Goal: Communication & Community: Answer question/provide support

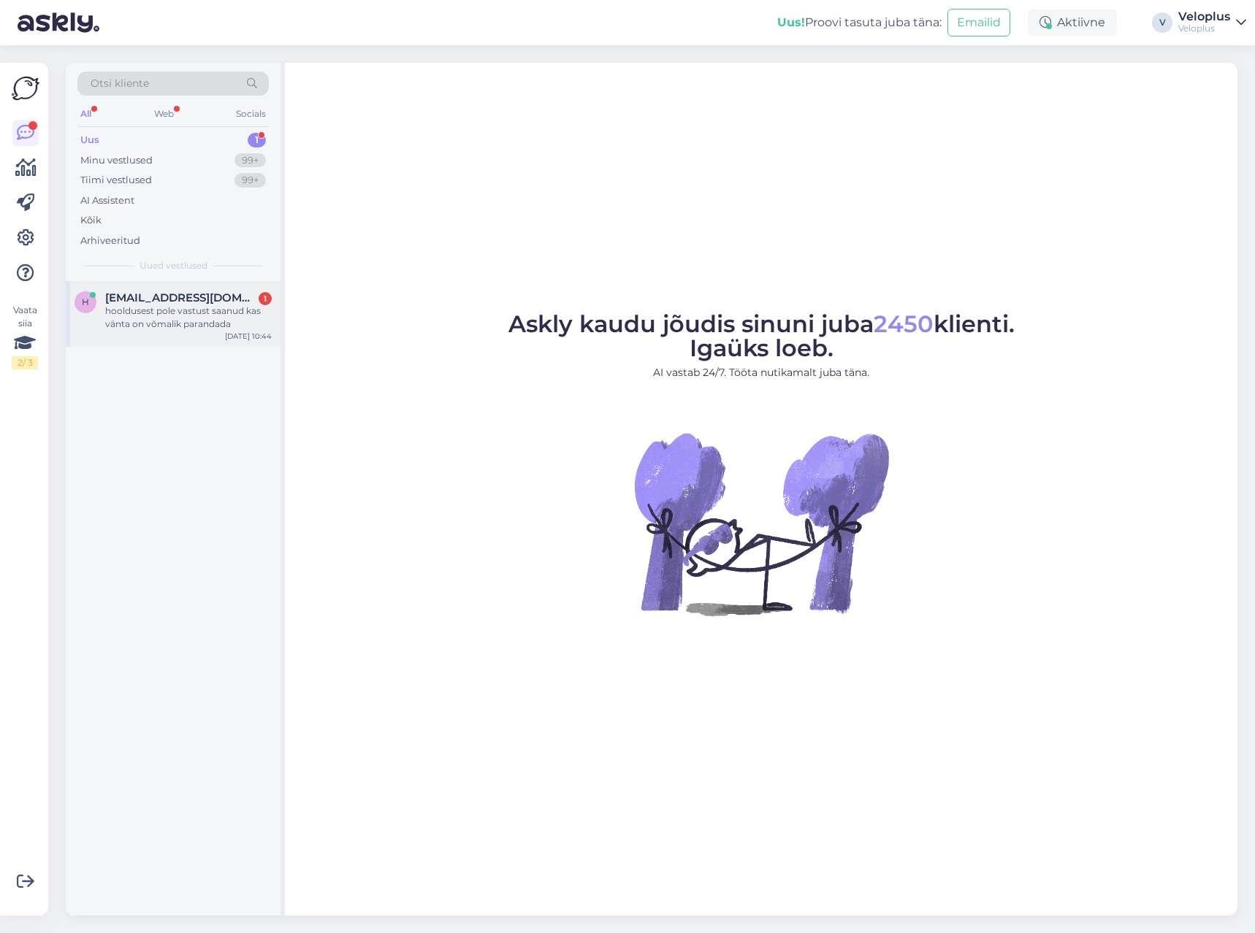
click at [162, 323] on div "hooldusest pole vastust saanud kas vänta on võmalik parandada" at bounding box center [188, 318] width 166 height 26
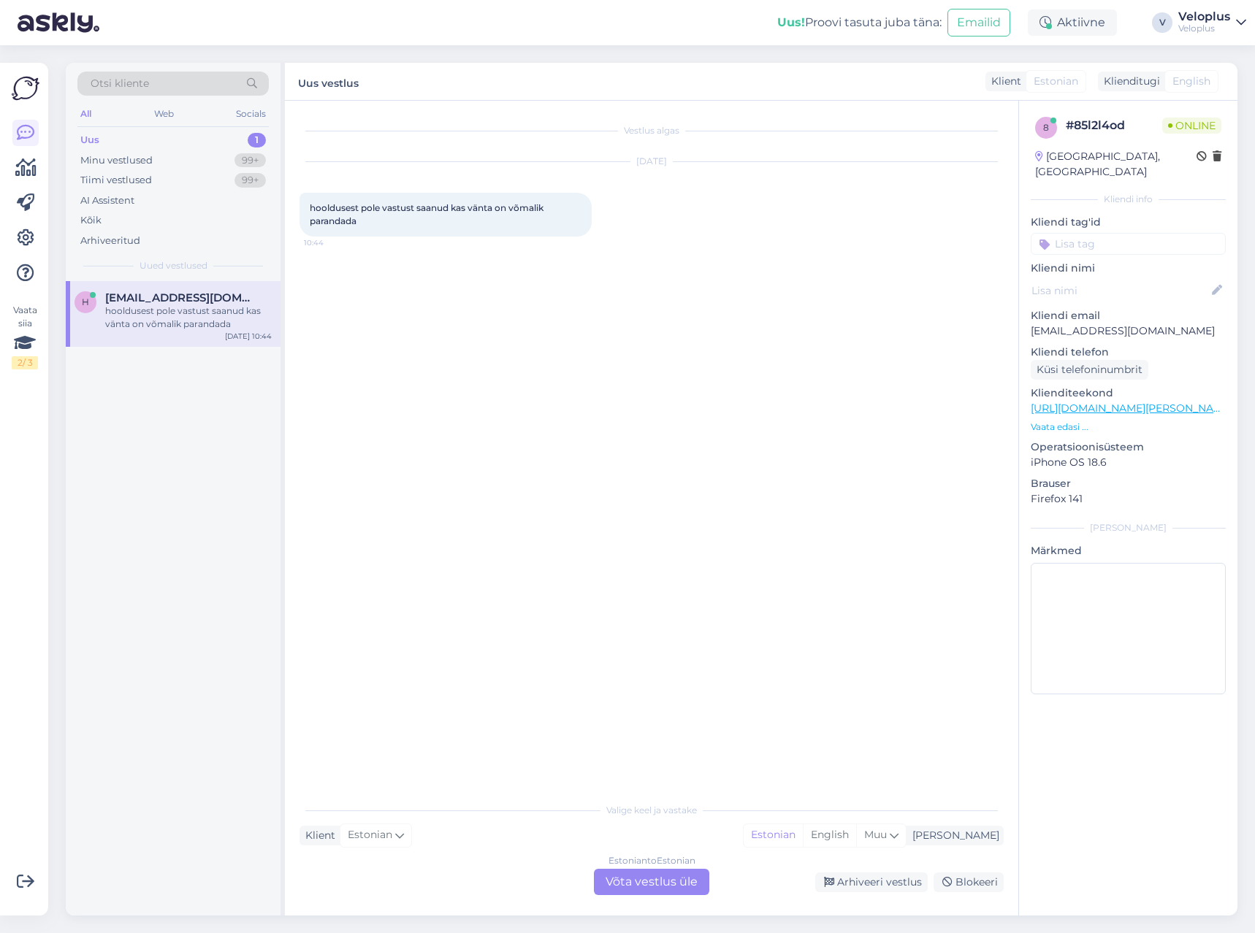
click at [1043, 421] on p "Vaata edasi ..." at bounding box center [1127, 427] width 195 height 13
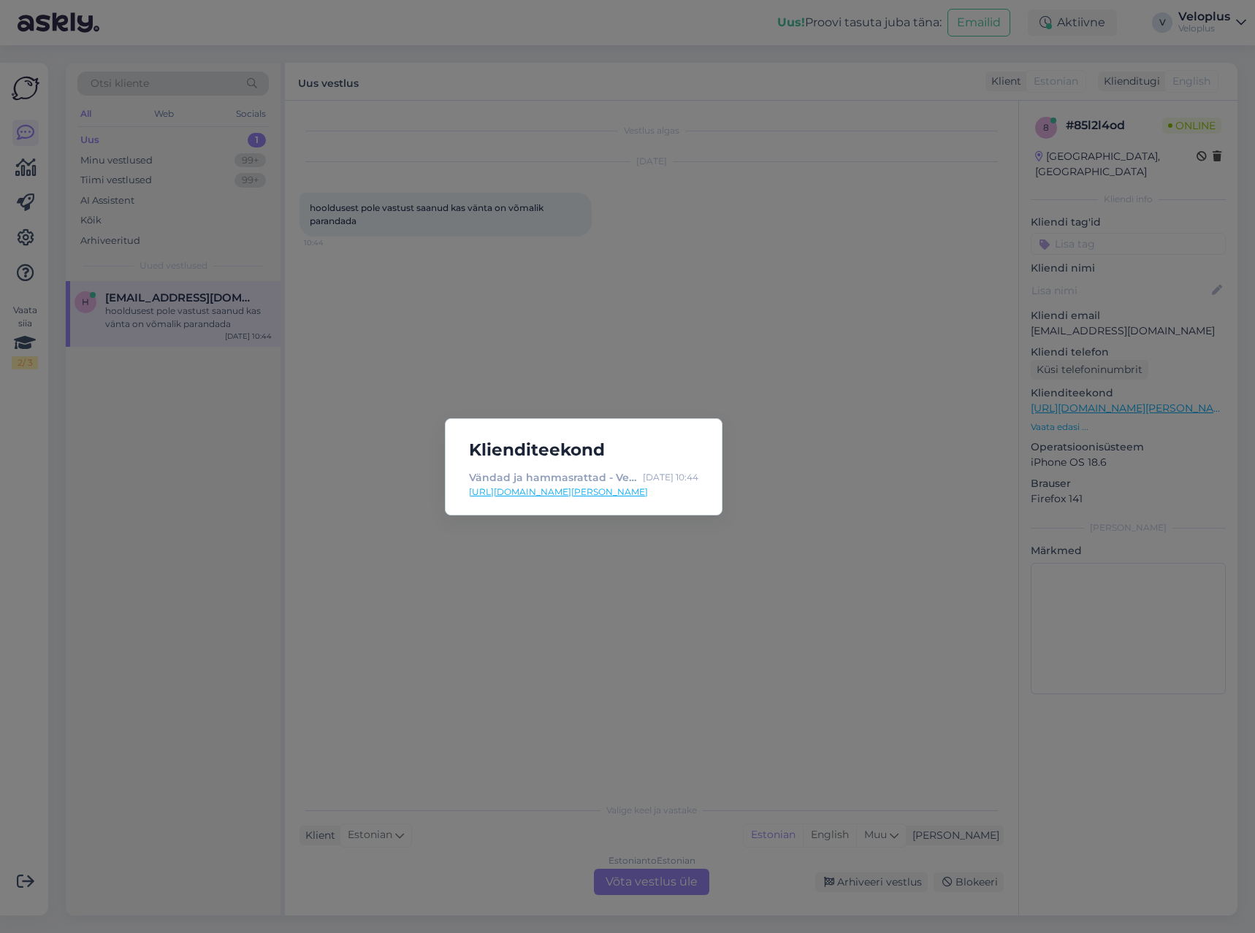
click at [832, 424] on div "Klienditeekond Vändad ja hammasrattad - Veloplus [DATE] 10:44 [URL][DOMAIN_NAME…" at bounding box center [627, 466] width 1255 height 933
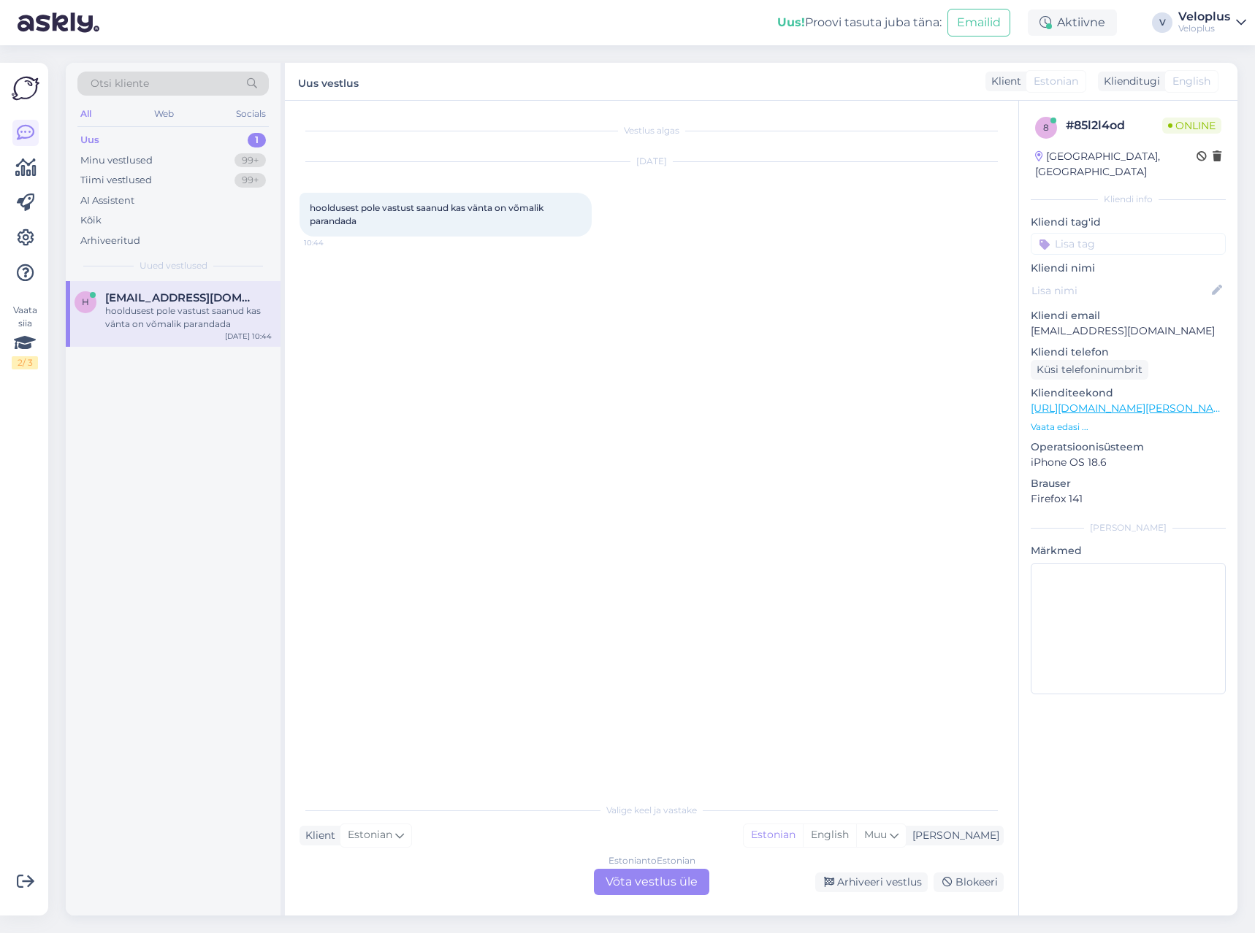
click at [1059, 421] on p "Vaata edasi ..." at bounding box center [1127, 427] width 195 height 13
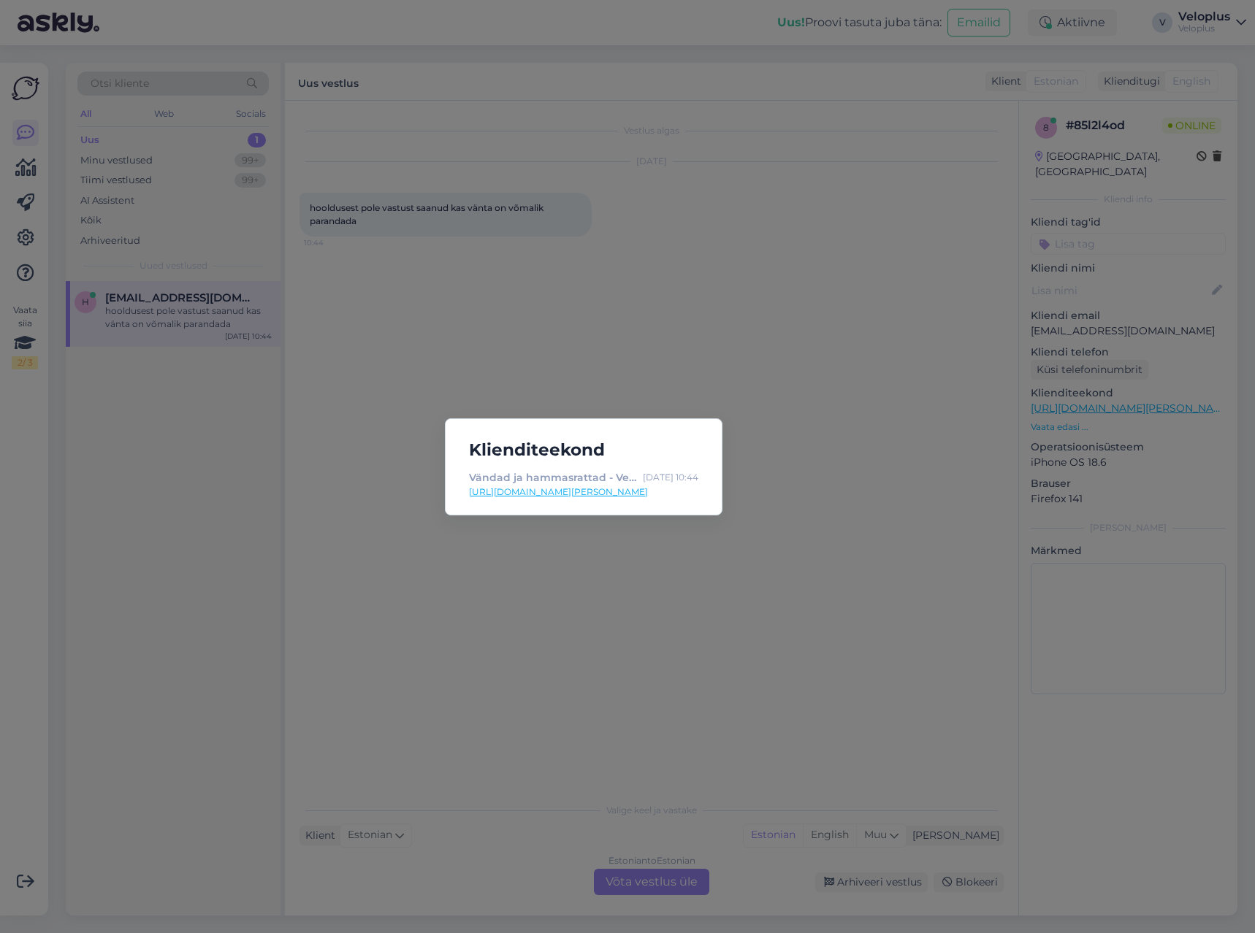
click at [836, 425] on div "Klienditeekond Vändad ja hammasrattad - Veloplus [DATE] 10:44 [URL][DOMAIN_NAME…" at bounding box center [627, 466] width 1255 height 933
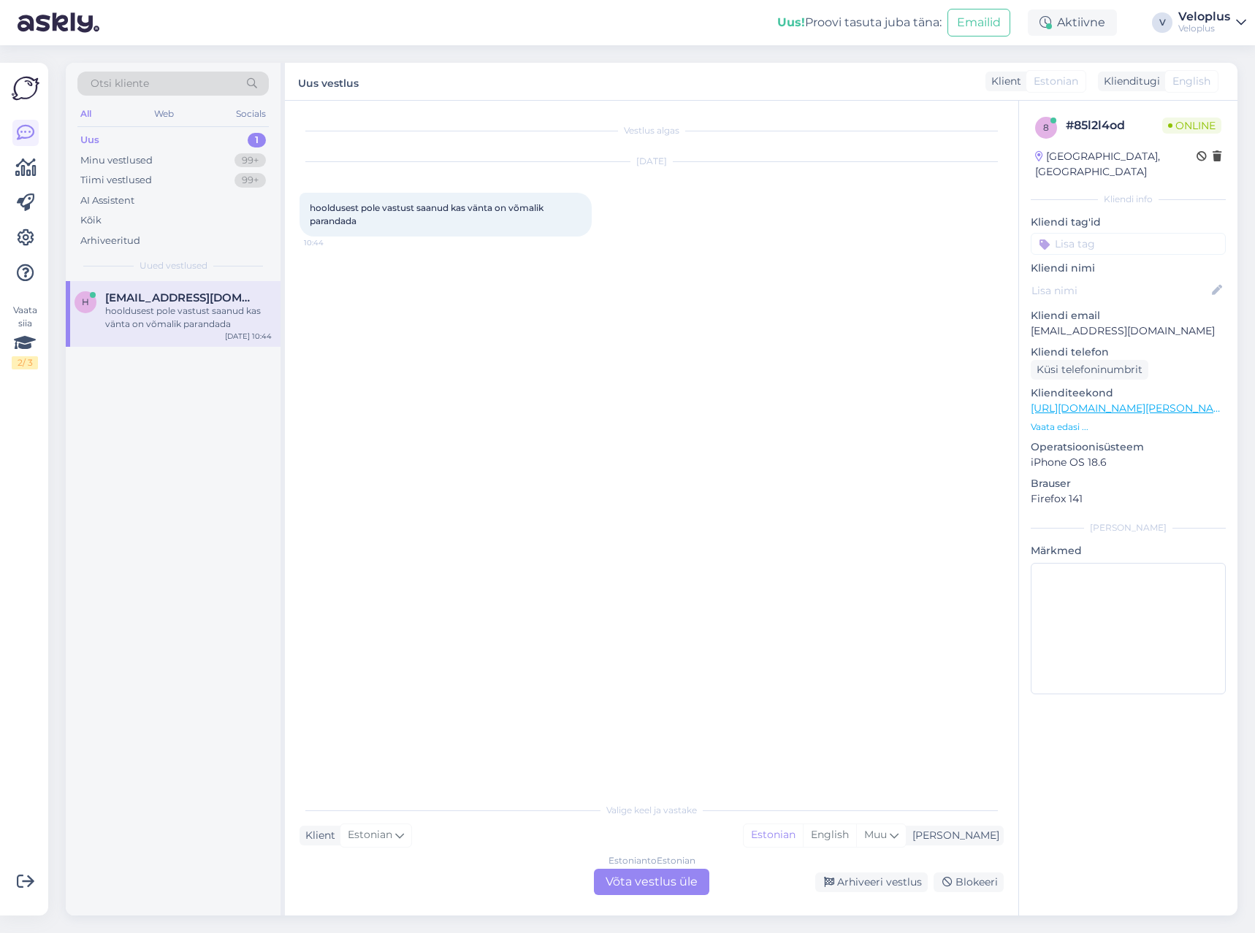
click at [613, 877] on div "Estonian to Estonian Võta vestlus üle" at bounding box center [651, 882] width 115 height 26
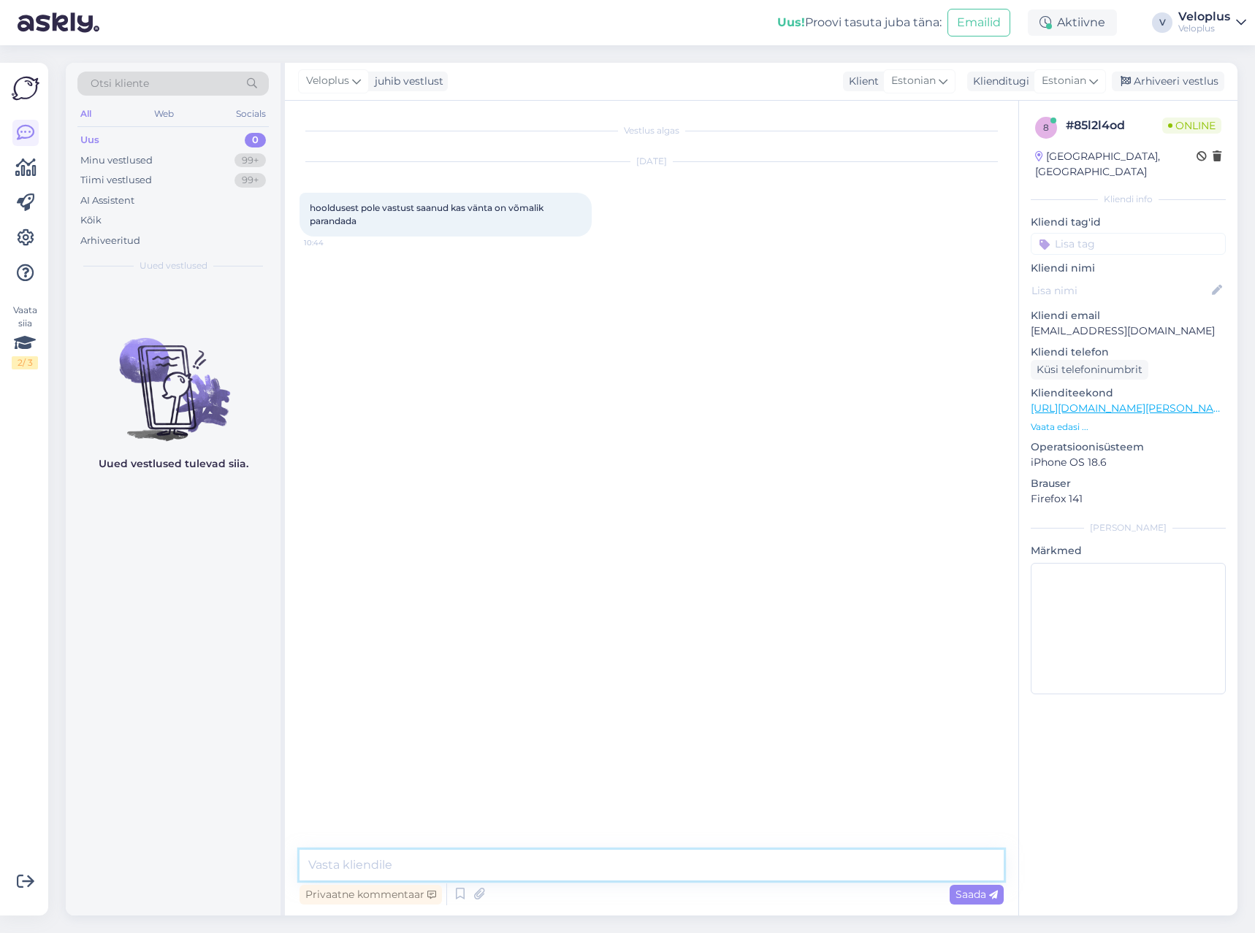
click at [524, 859] on textarea at bounding box center [651, 865] width 704 height 31
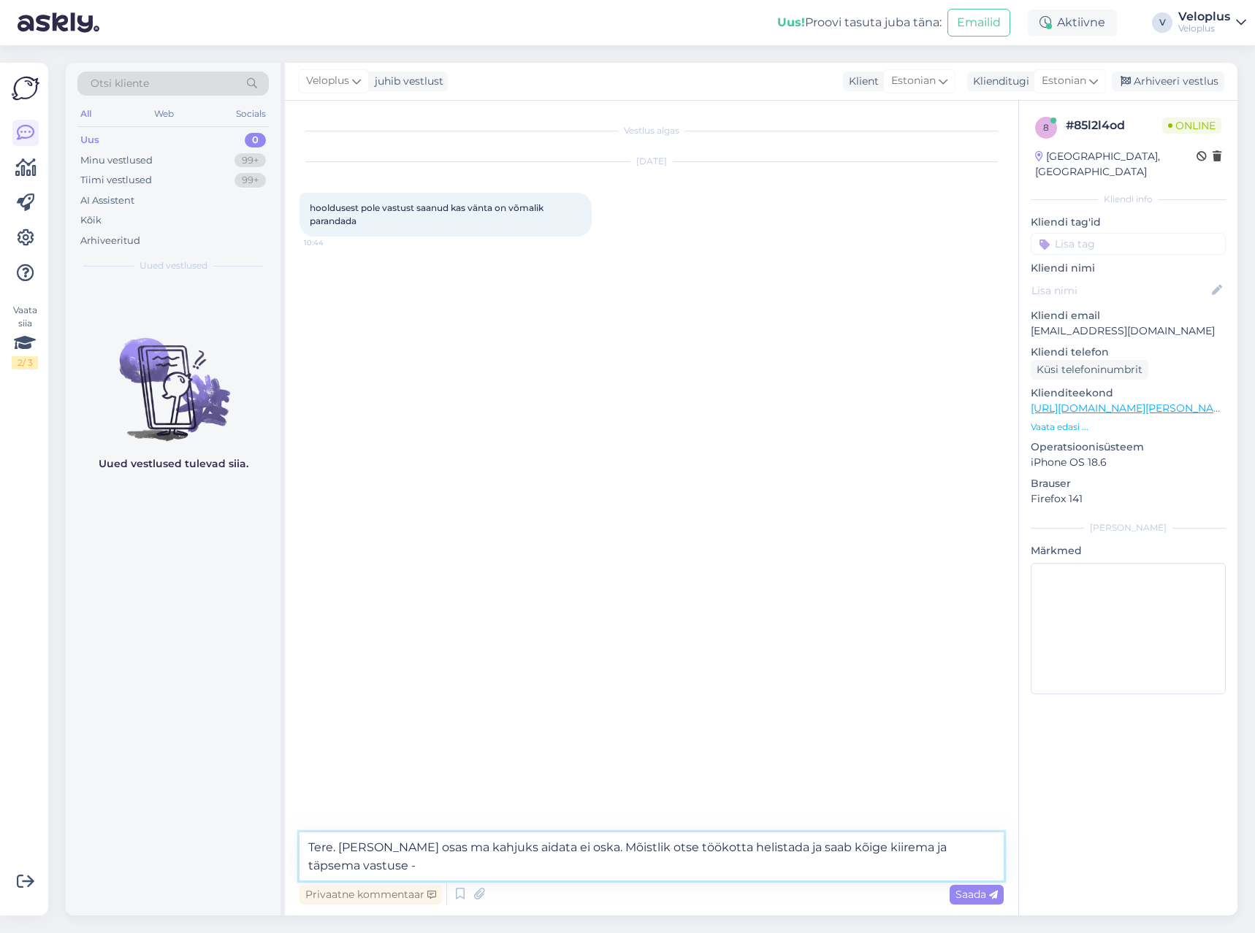
paste textarea "56 229 000"
type textarea "Tere. [PERSON_NAME] osas ma kahjuks aidata ei oska. Mõistlik otse töökotta heli…"
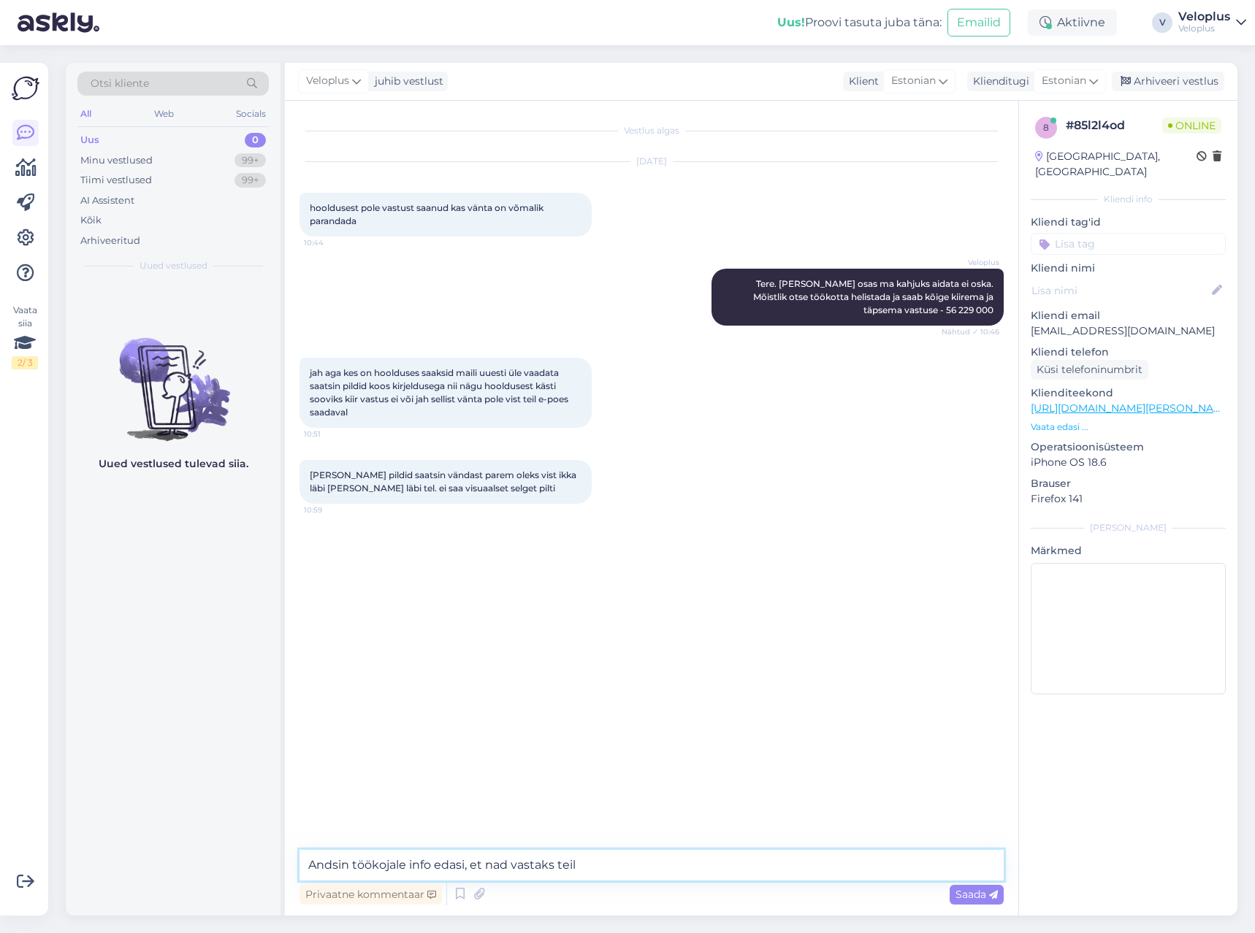
type textarea "Andsin töökojale info edasi, et nad vastaks teile"
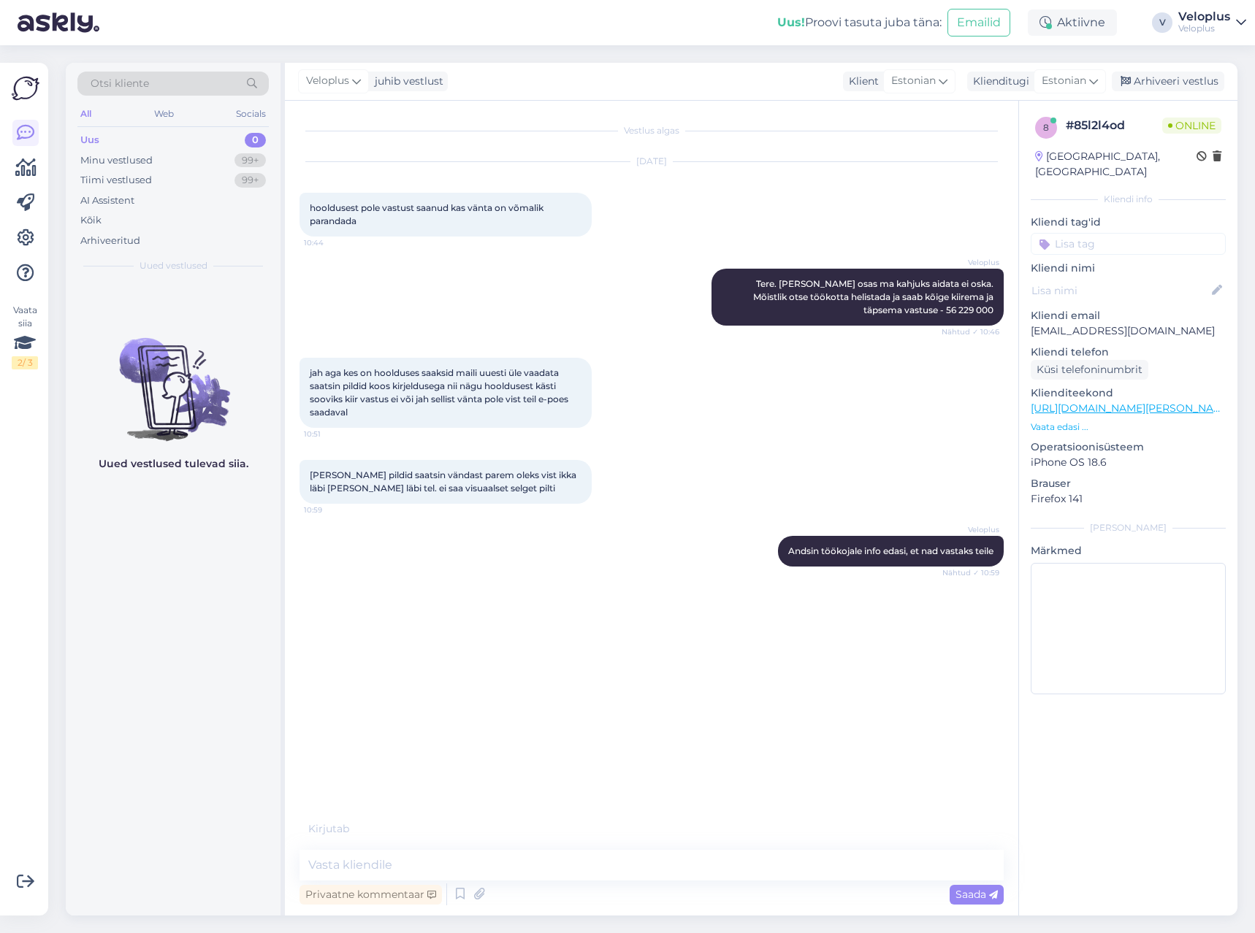
click at [416, 206] on span "hooldusest pole vastust saanud kas vänta on võmalik parandada" at bounding box center [428, 214] width 236 height 24
copy div "hooldusest pole vastust saanud kas vänta on võmalik parandada 10:44"
click at [422, 390] on span "jah aga kes on hoolduses saaksid maili uuesti üle vaadata saatsin pildid koos k…" at bounding box center [440, 392] width 261 height 50
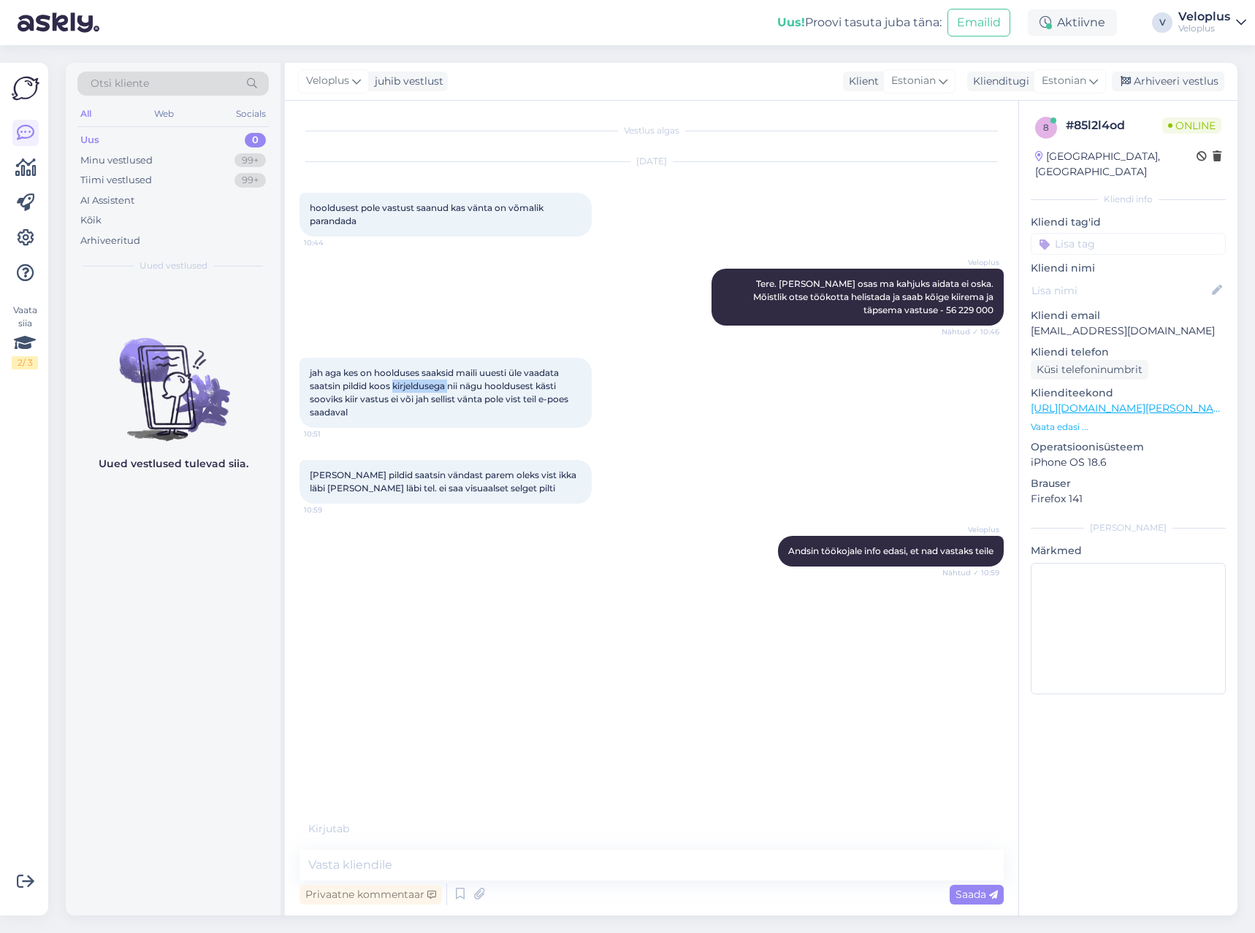
click at [422, 390] on span "jah aga kes on hoolduses saaksid maili uuesti üle vaadata saatsin pildid koos k…" at bounding box center [440, 392] width 261 height 50
click at [352, 380] on div "jah aga kes on hoolduses saaksid maili uuesti üle vaadata saatsin pildid koos k…" at bounding box center [445, 393] width 292 height 70
copy div "jah aga kes on hoolduses saaksid maili uuesti üle vaadata saatsin pildid koos k…"
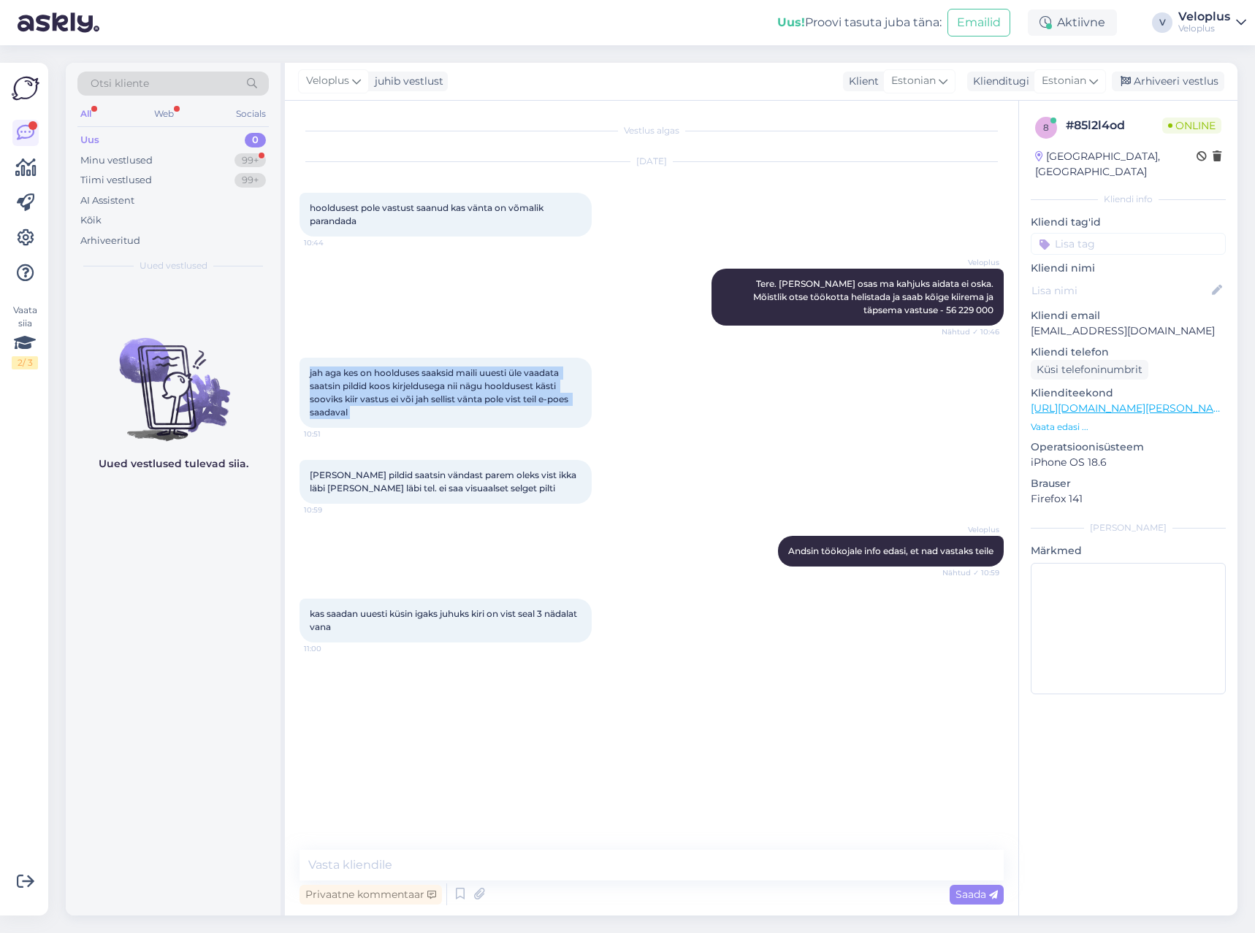
click at [502, 616] on span "kas saadan uuesti küsin igaks juhuks kiri on vist seal 3 nädalat vana" at bounding box center [444, 620] width 269 height 24
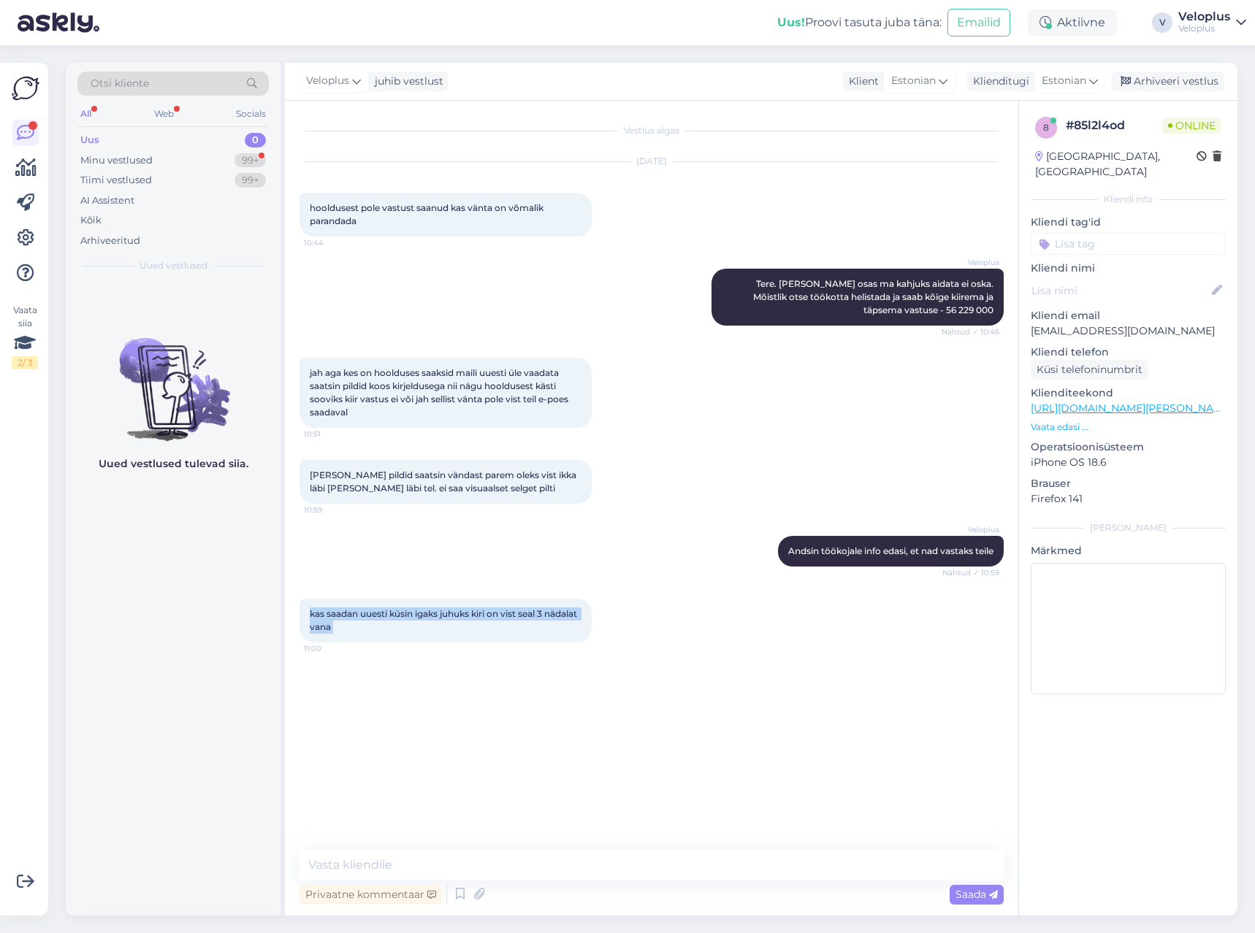
click at [502, 616] on span "kas saadan uuesti küsin igaks juhuks kiri on vist seal 3 nädalat vana" at bounding box center [444, 620] width 269 height 24
copy div "kas saadan uuesti küsin igaks juhuks kiri on vist seal 3 nädalat vana 11:00"
click at [584, 852] on textarea at bounding box center [651, 865] width 704 height 31
type textarea "Kas saate igaks juhuks oma e-maili ka täpsustada"
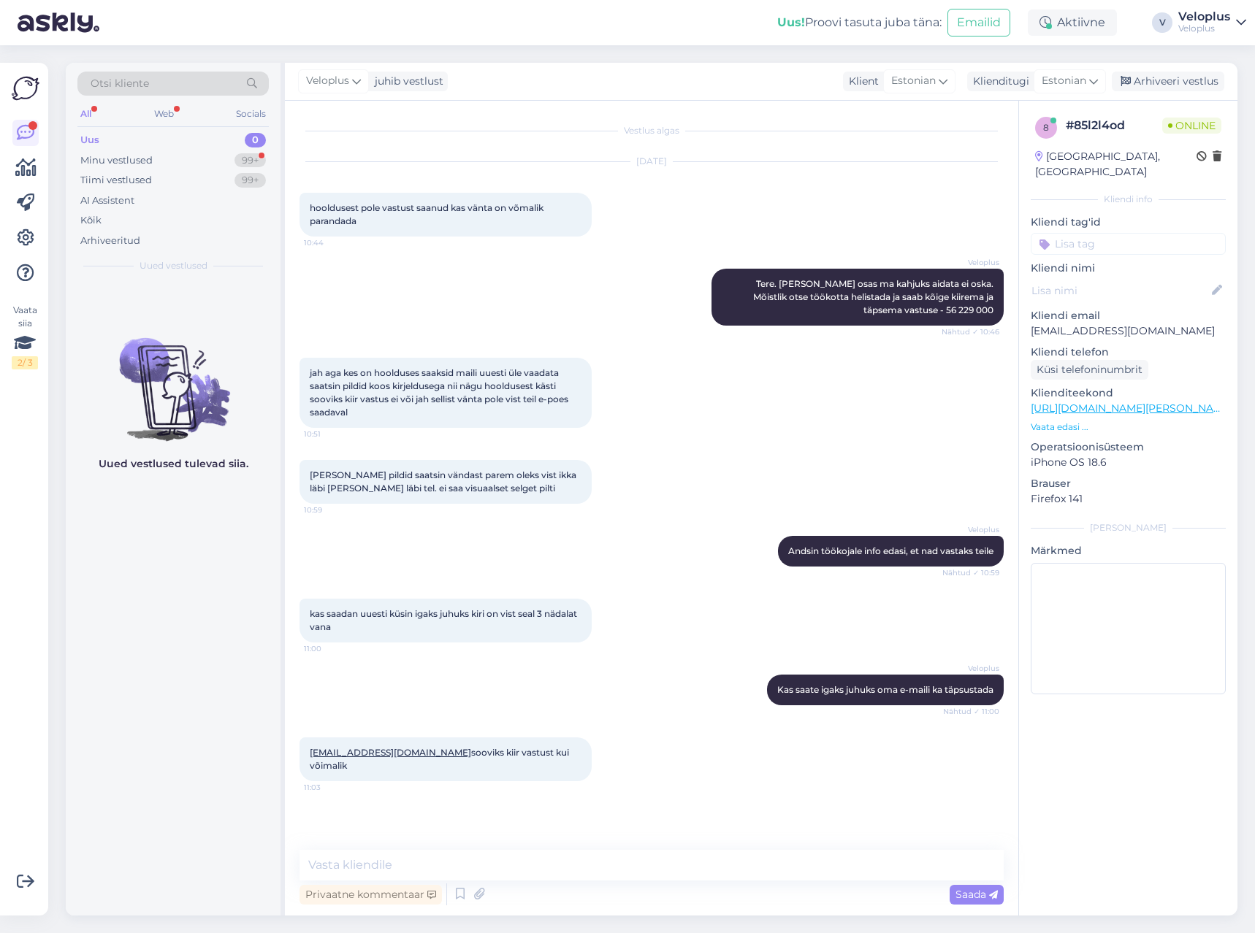
click at [509, 750] on span "[EMAIL_ADDRESS][DOMAIN_NAME] sooviks kiir vastust kui võimalik" at bounding box center [440, 759] width 261 height 24
copy div "[EMAIL_ADDRESS][DOMAIN_NAME] sooviks kiir vastust kui võimalik 11:03"
click at [453, 858] on textarea at bounding box center [651, 865] width 704 height 31
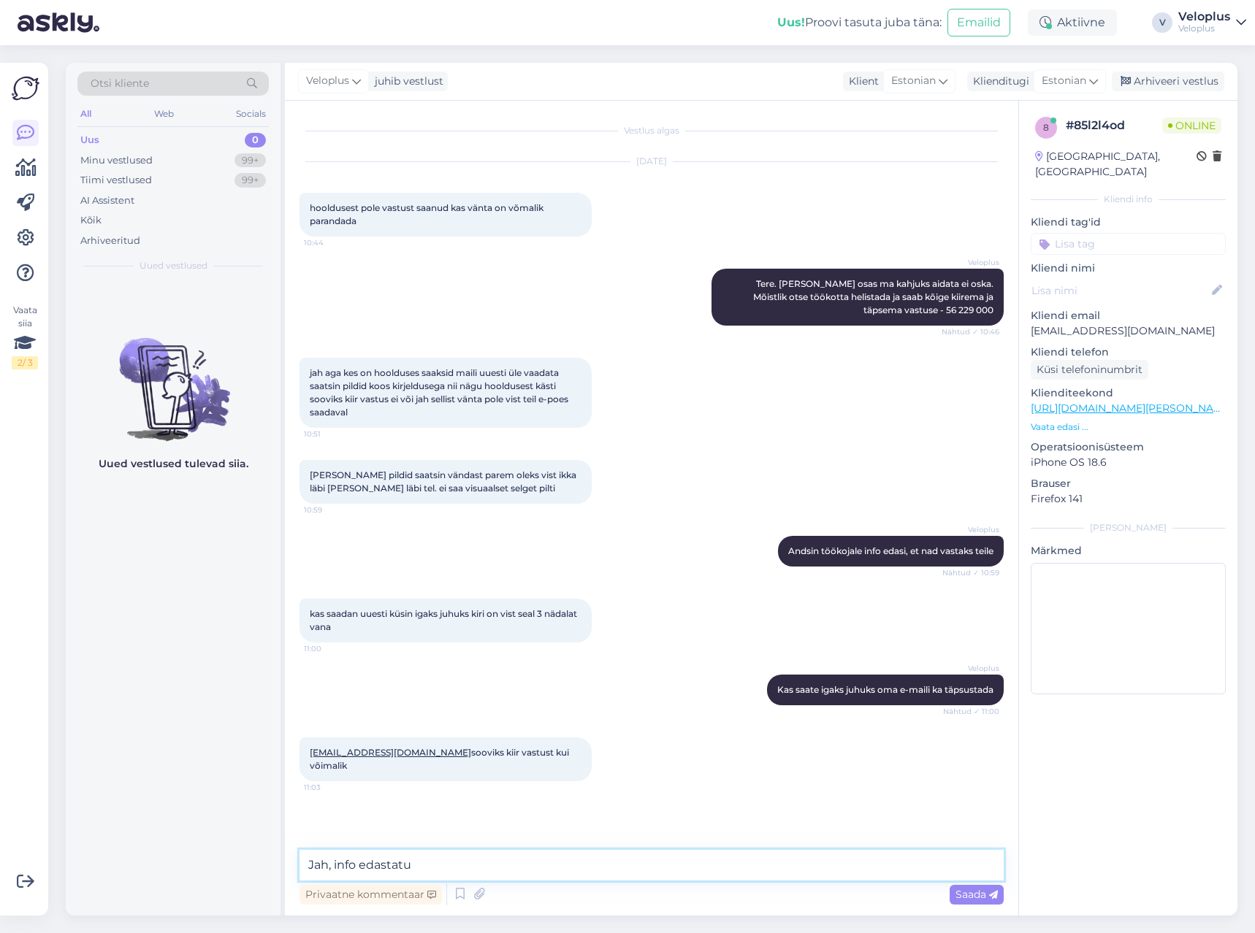
type textarea "Jah, info edastatud"
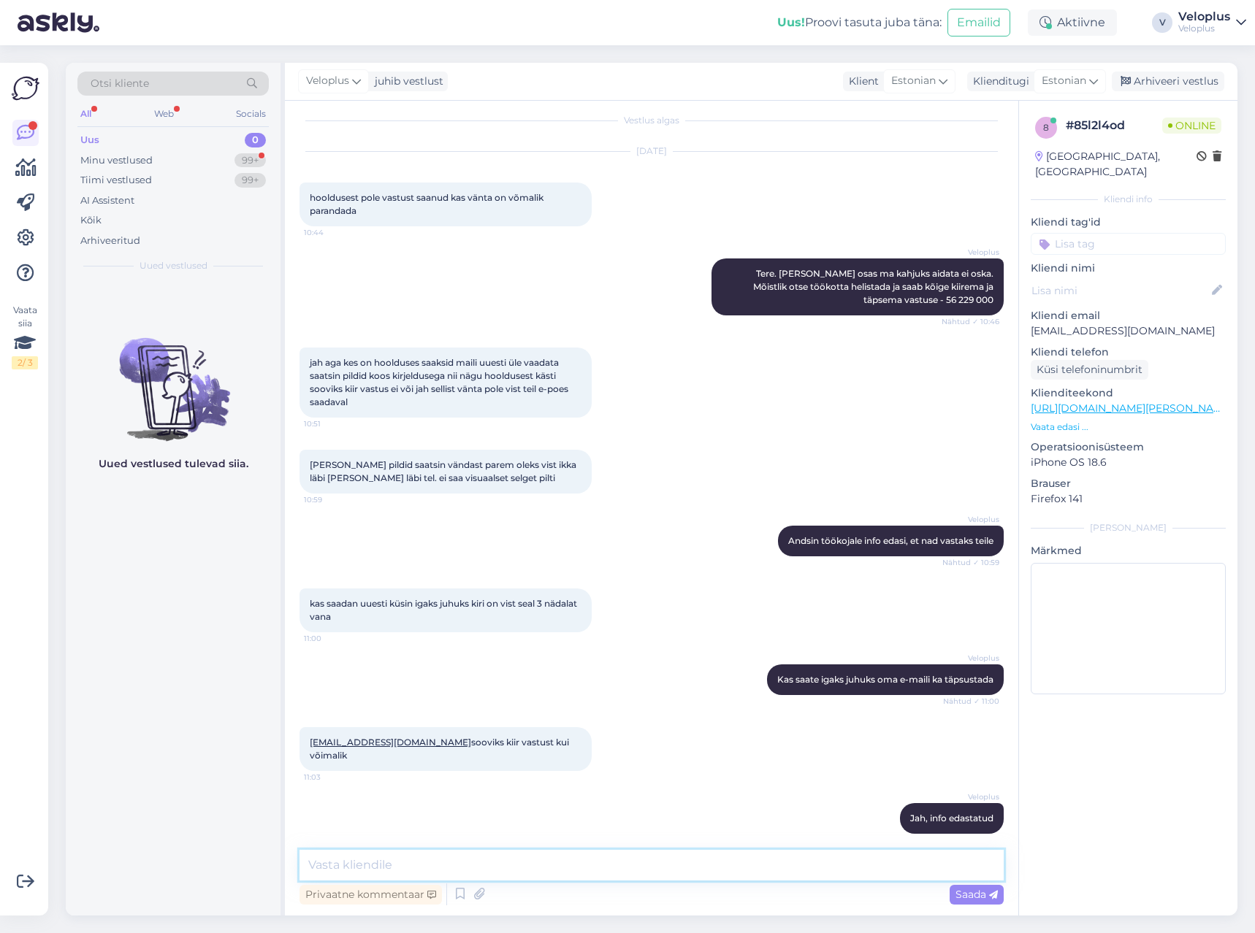
scroll to position [73, 0]
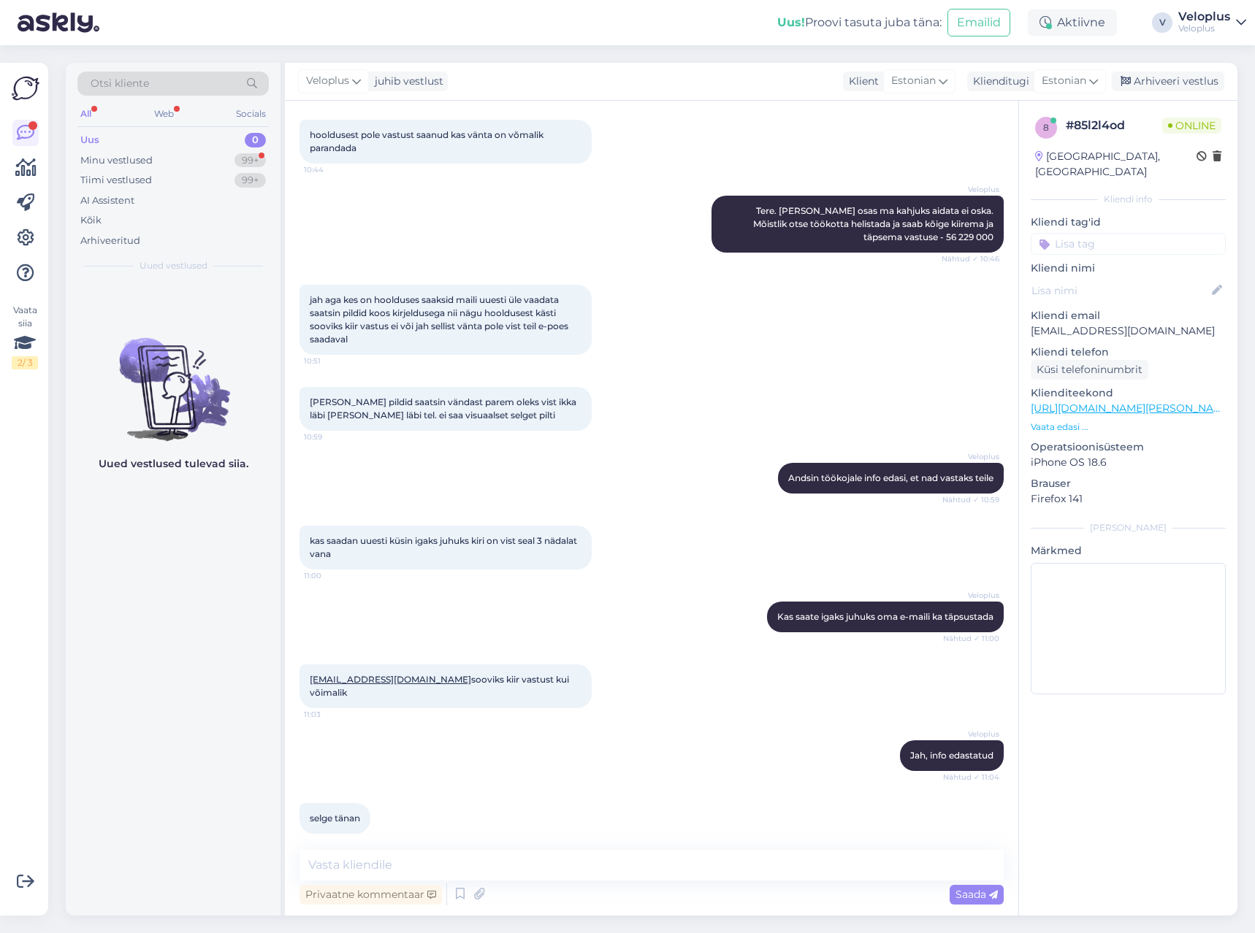
click at [586, 529] on div "kas saadan uuesti küsin igaks juhuks kiri on vist seal 3 nädalat vana 11:00" at bounding box center [445, 548] width 292 height 44
